Goal: Task Accomplishment & Management: Manage account settings

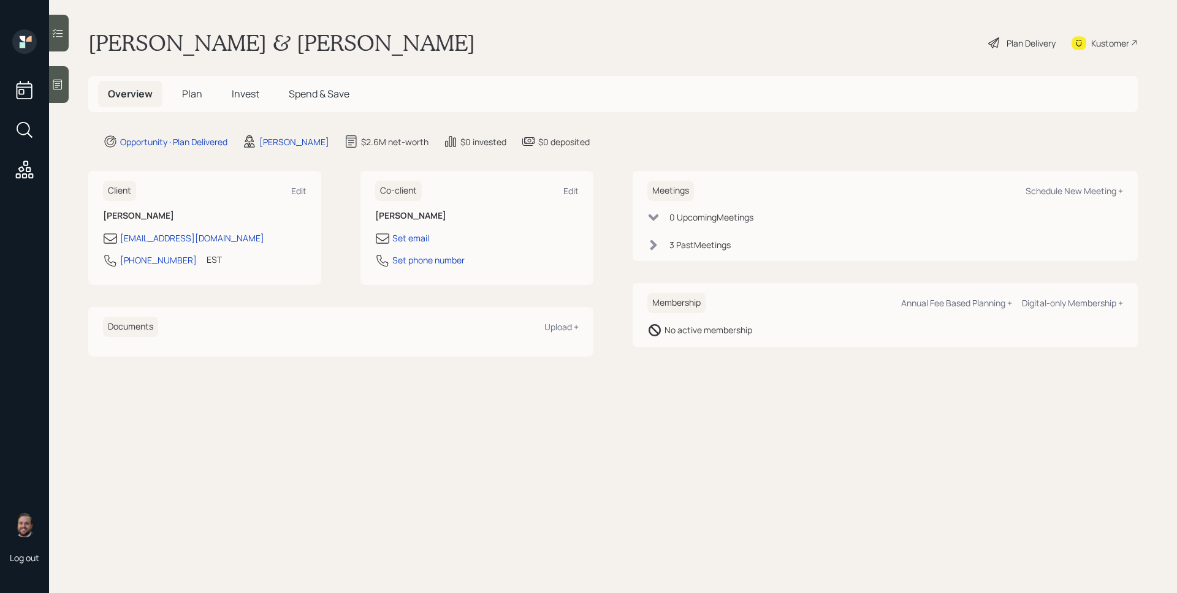
click at [197, 87] on span "Plan" at bounding box center [192, 93] width 20 height 13
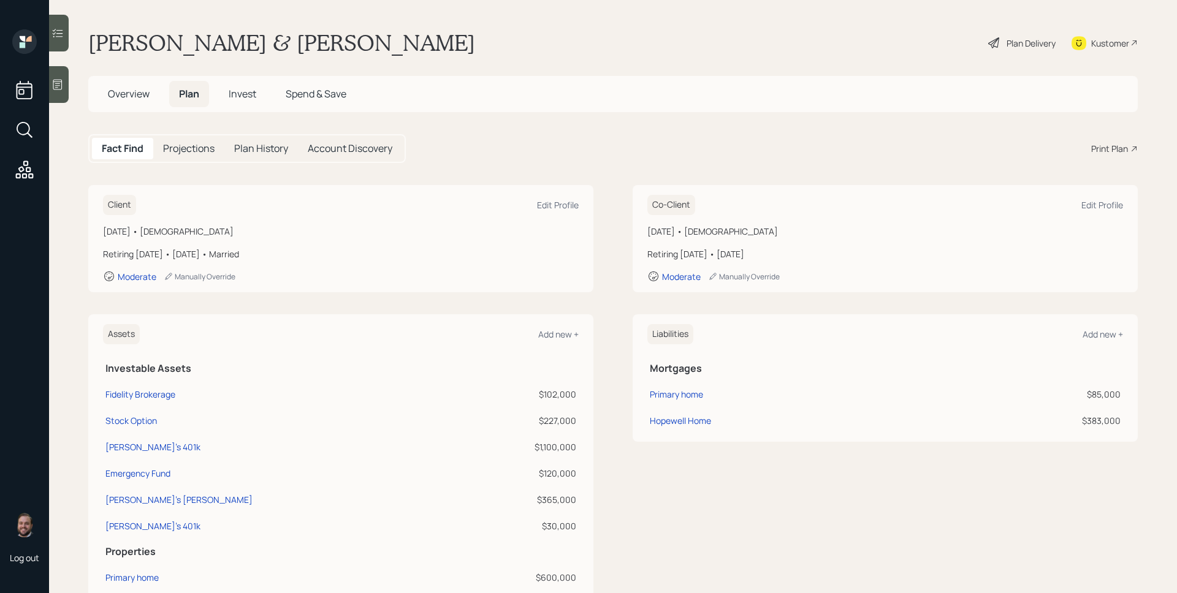
click at [254, 88] on span "Invest" at bounding box center [243, 93] width 28 height 13
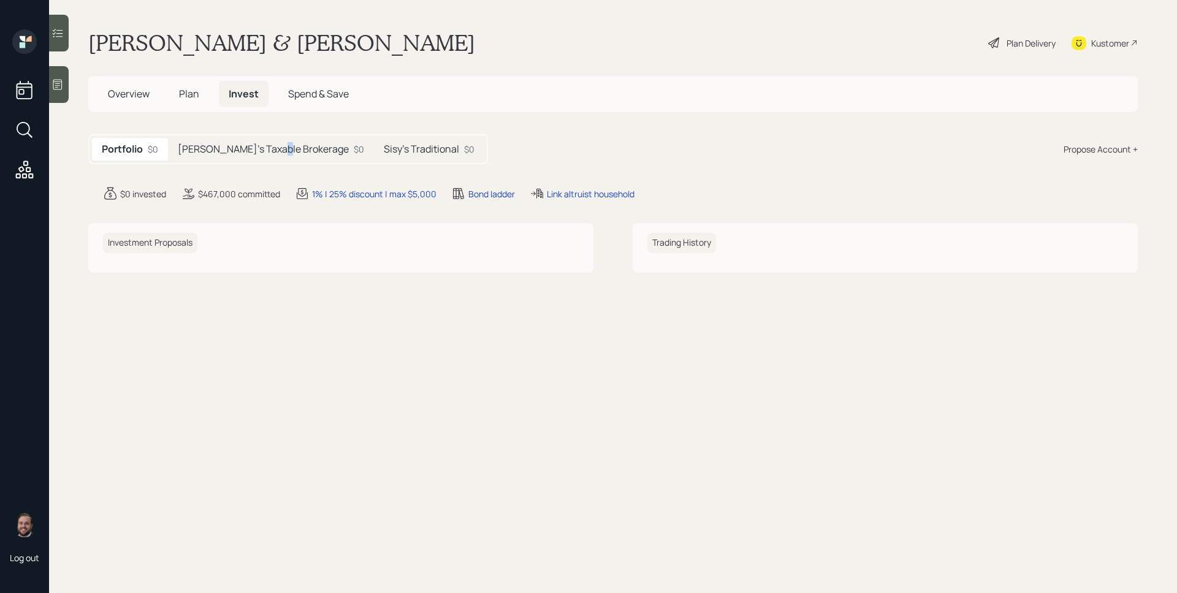
drag, startPoint x: 274, startPoint y: 154, endPoint x: 277, endPoint y: 148, distance: 6.9
click at [277, 148] on h5 "[PERSON_NAME]'s Taxable Brokerage" at bounding box center [263, 149] width 171 height 12
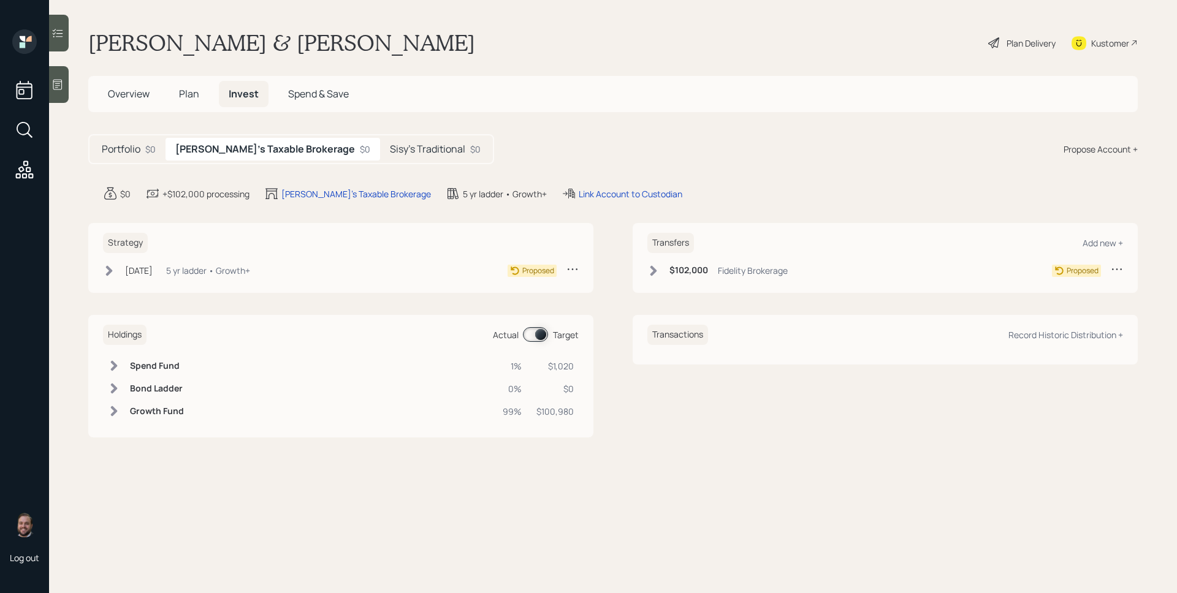
click at [390, 146] on h5 "Sisy's Traditional" at bounding box center [427, 149] width 75 height 12
click at [279, 151] on h5 "[PERSON_NAME]'s Taxable Brokerage" at bounding box center [260, 149] width 171 height 12
click at [193, 91] on span "Plan" at bounding box center [189, 93] width 20 height 13
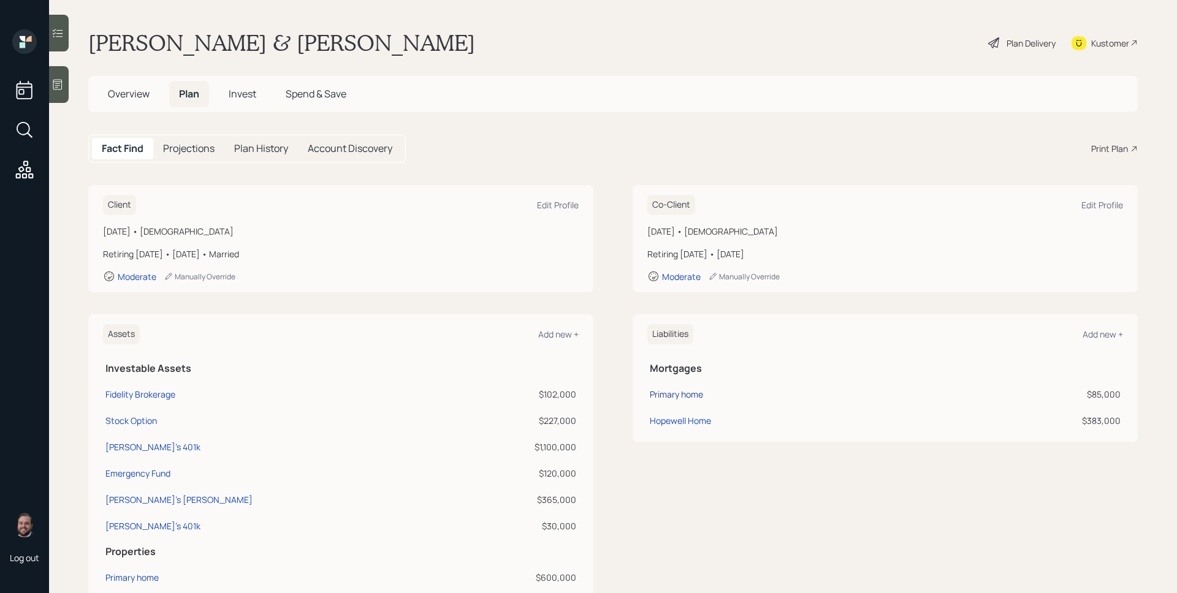
click at [680, 398] on div "Primary home" at bounding box center [676, 394] width 53 height 13
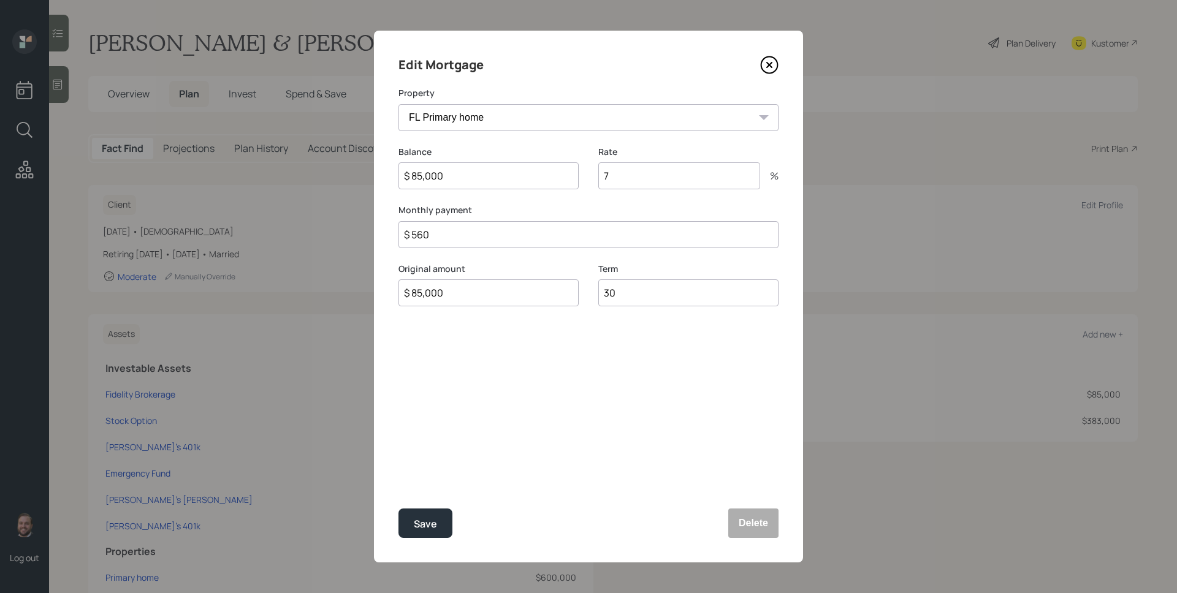
click at [768, 63] on icon at bounding box center [769, 65] width 5 height 5
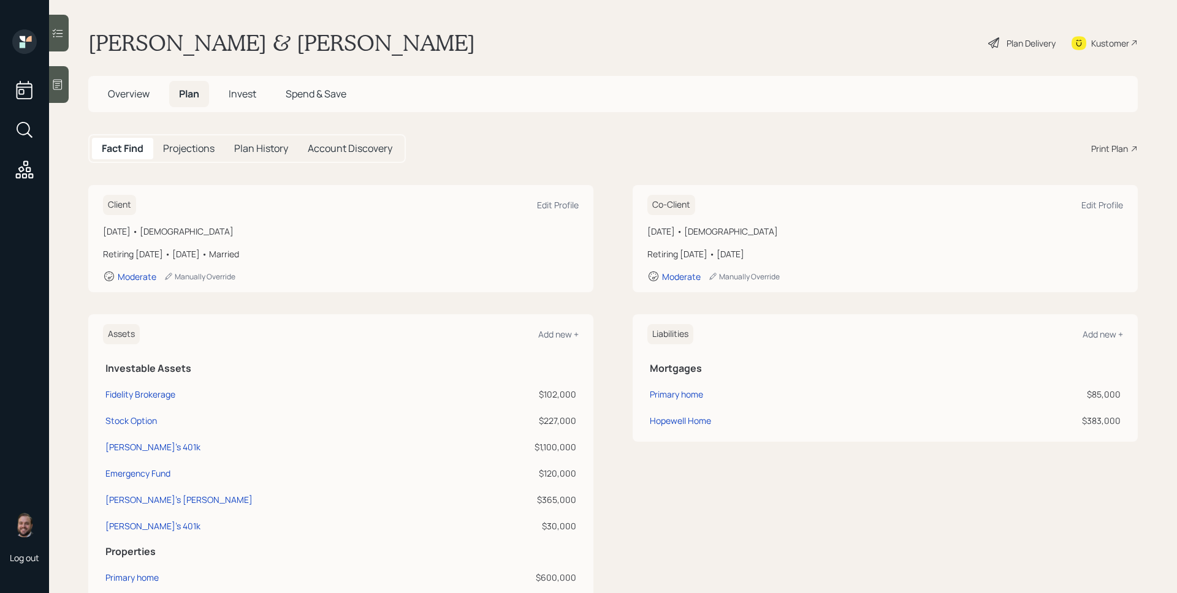
click at [139, 98] on span "Overview" at bounding box center [129, 93] width 42 height 13
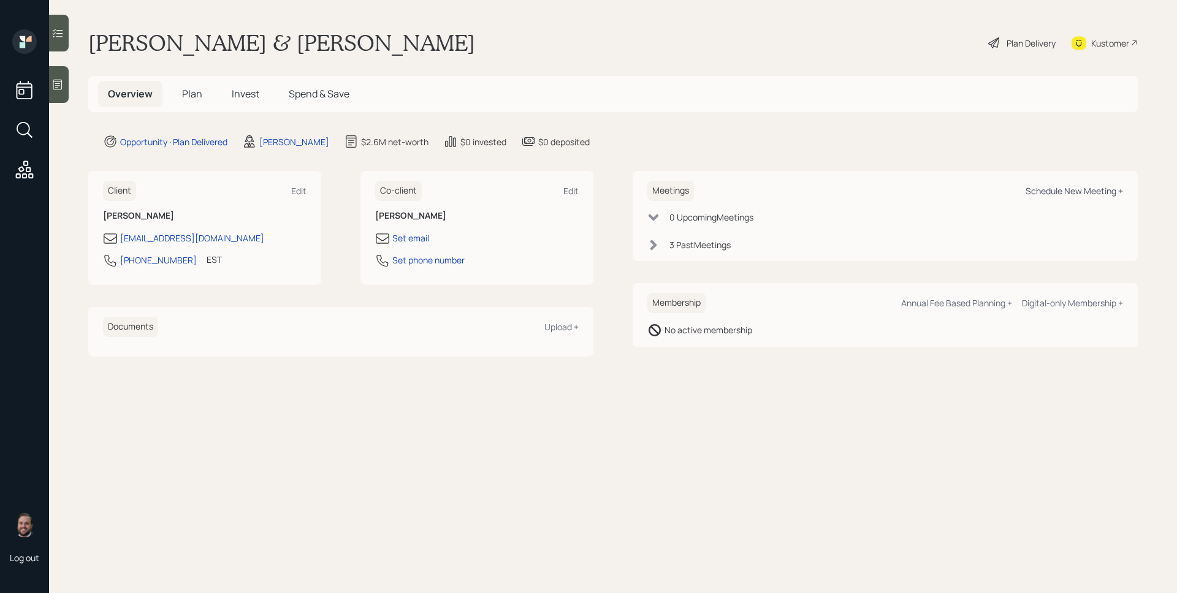
click at [1074, 189] on div "Schedule New Meeting +" at bounding box center [1073, 191] width 97 height 12
select select "d946c976-65aa-4529-ac9d-02c4f1114fc0"
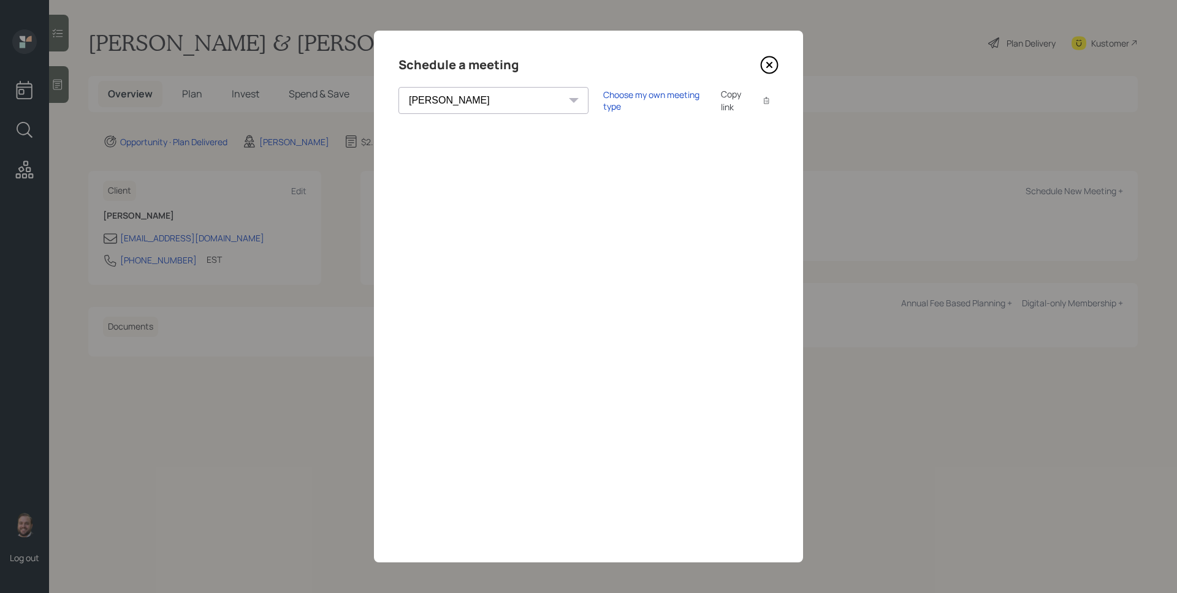
click at [765, 66] on icon at bounding box center [769, 65] width 18 height 18
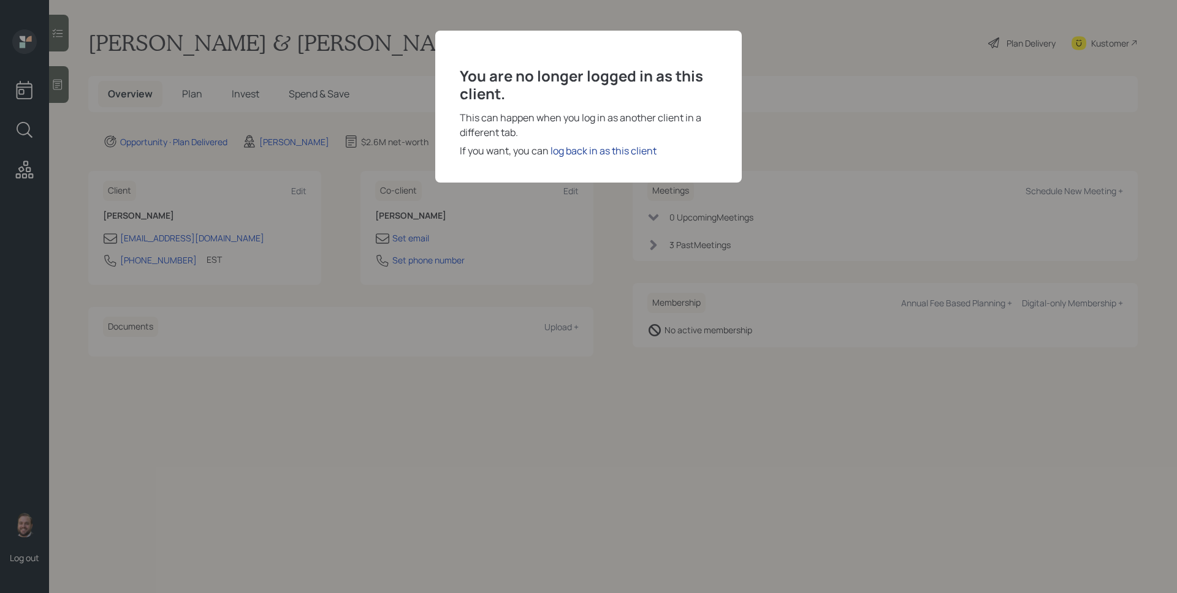
click at [634, 153] on div "log back in as this client" at bounding box center [603, 150] width 106 height 15
